Goal: Transaction & Acquisition: Book appointment/travel/reservation

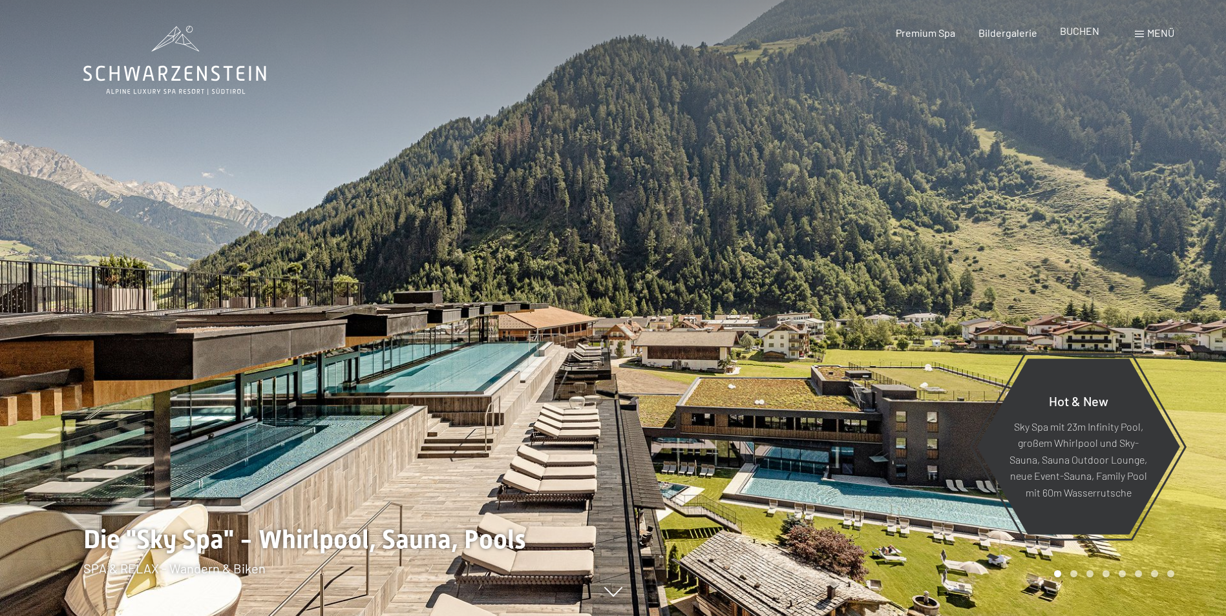
click at [1069, 34] on span "BUCHEN" at bounding box center [1079, 31] width 39 height 12
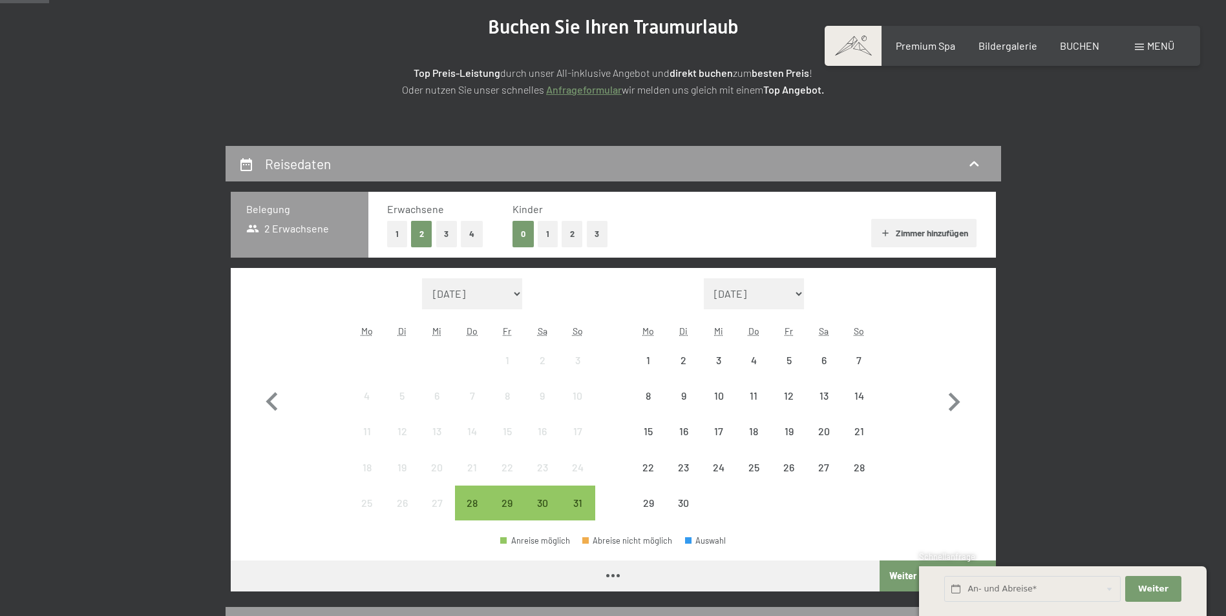
scroll to position [194, 0]
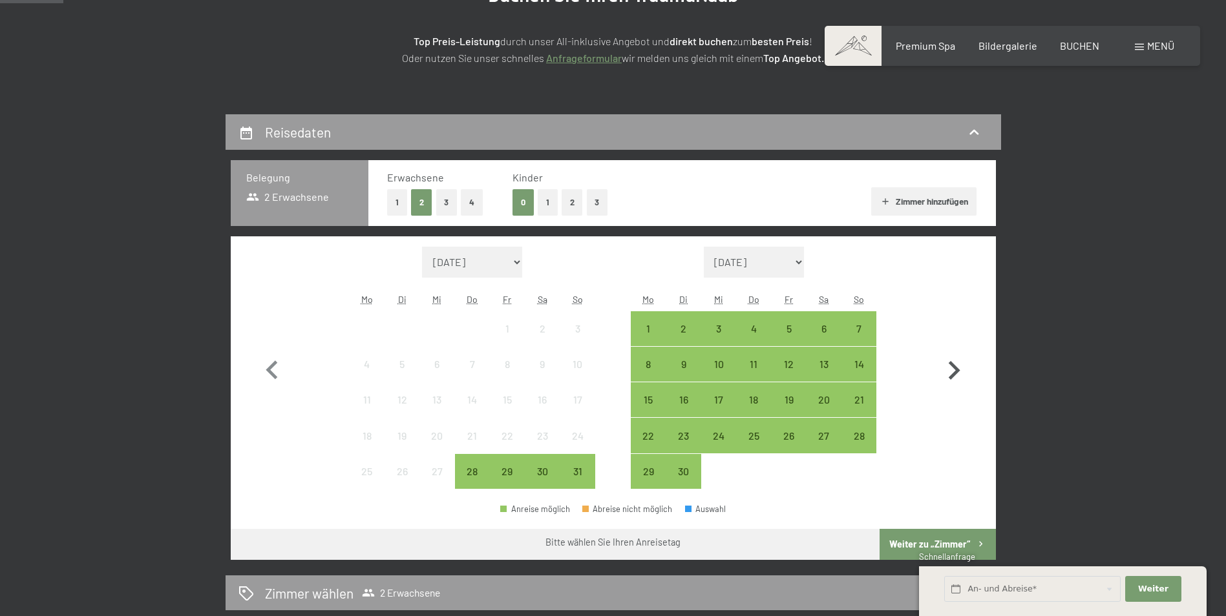
click at [956, 366] on icon "button" at bounding box center [953, 370] width 37 height 37
select select "[DATE]"
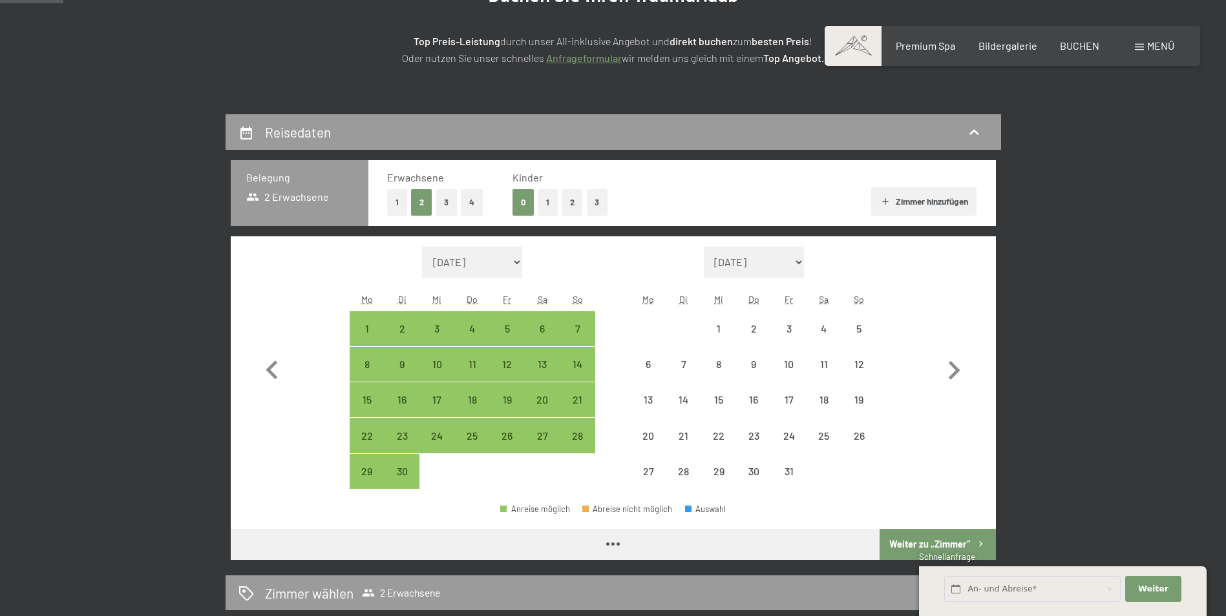
select select "[DATE]"
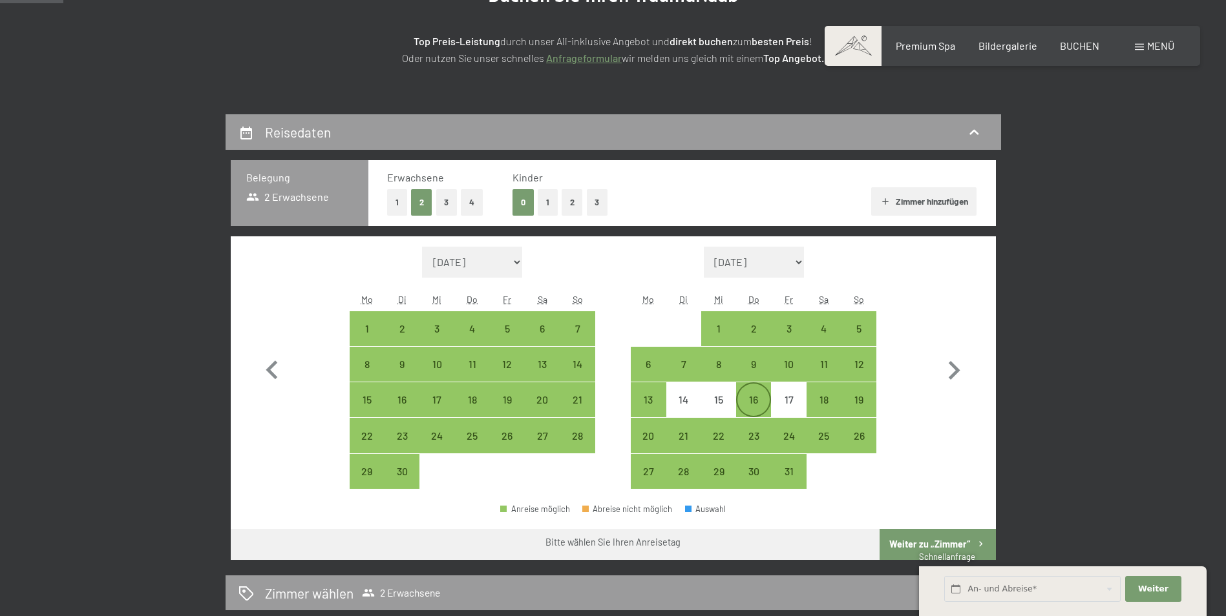
click at [743, 389] on div "16" at bounding box center [753, 400] width 32 height 32
select select "[DATE]"
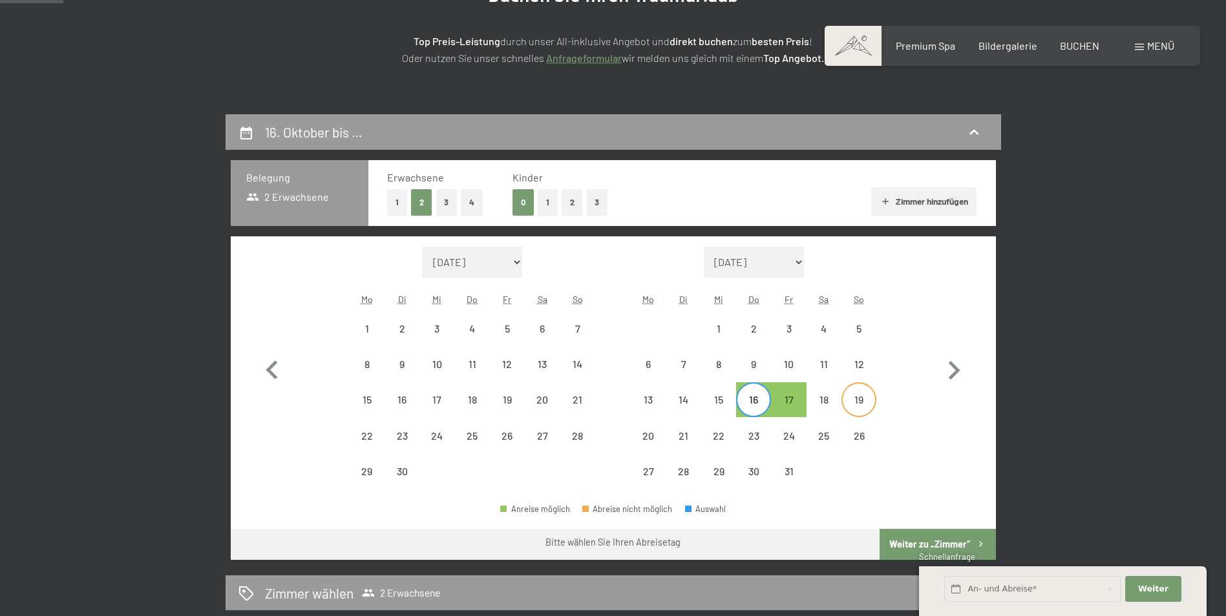
click at [860, 397] on div "19" at bounding box center [859, 411] width 32 height 32
select select "[DATE]"
